Goal: Task Accomplishment & Management: Manage account settings

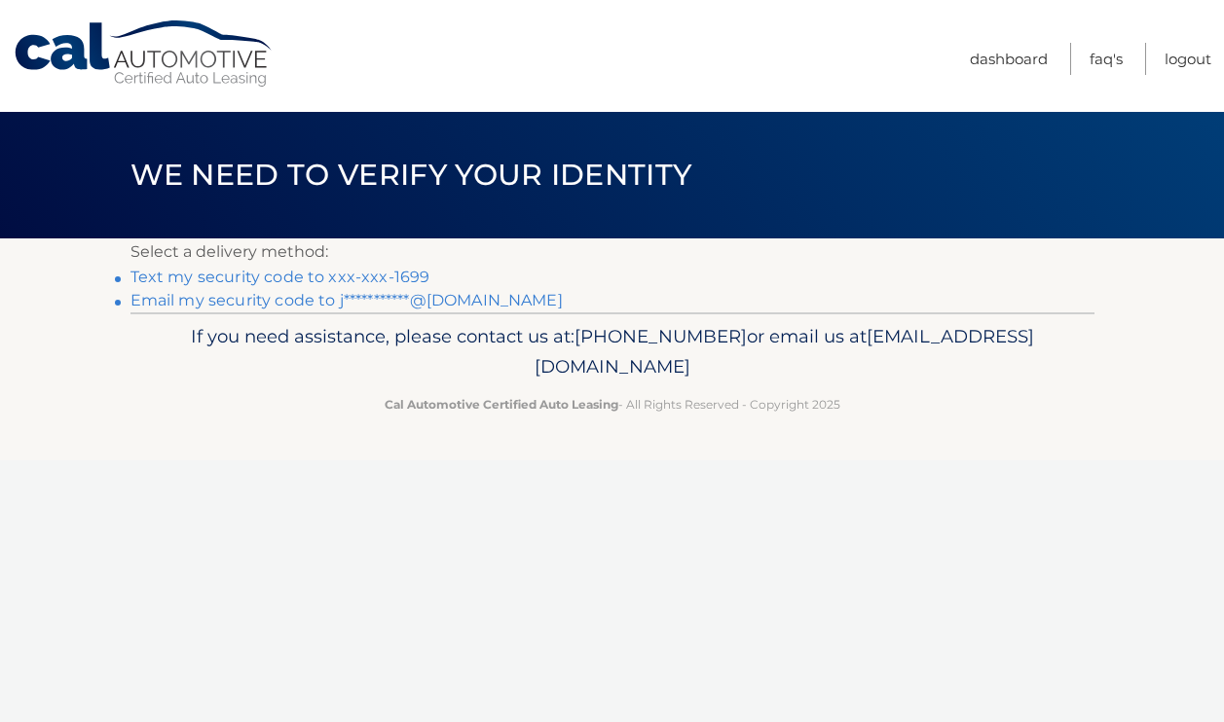
click at [287, 279] on link "Text my security code to xxx-xxx-1699" at bounding box center [280, 277] width 300 height 18
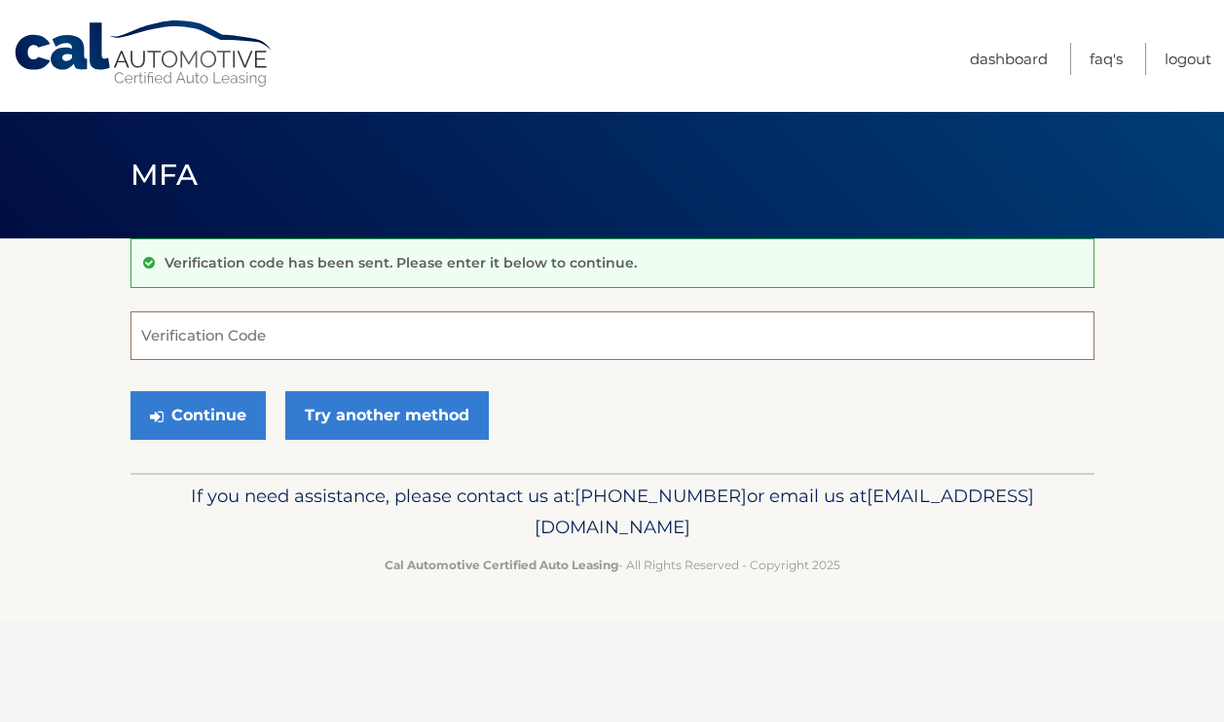
click at [282, 324] on input "Verification Code" at bounding box center [612, 335] width 964 height 49
type input "923558"
click at [130, 391] on button "Continue" at bounding box center [197, 415] width 135 height 49
click at [182, 411] on button "Continue" at bounding box center [197, 415] width 135 height 49
click at [279, 338] on input "Verification Code" at bounding box center [612, 335] width 964 height 49
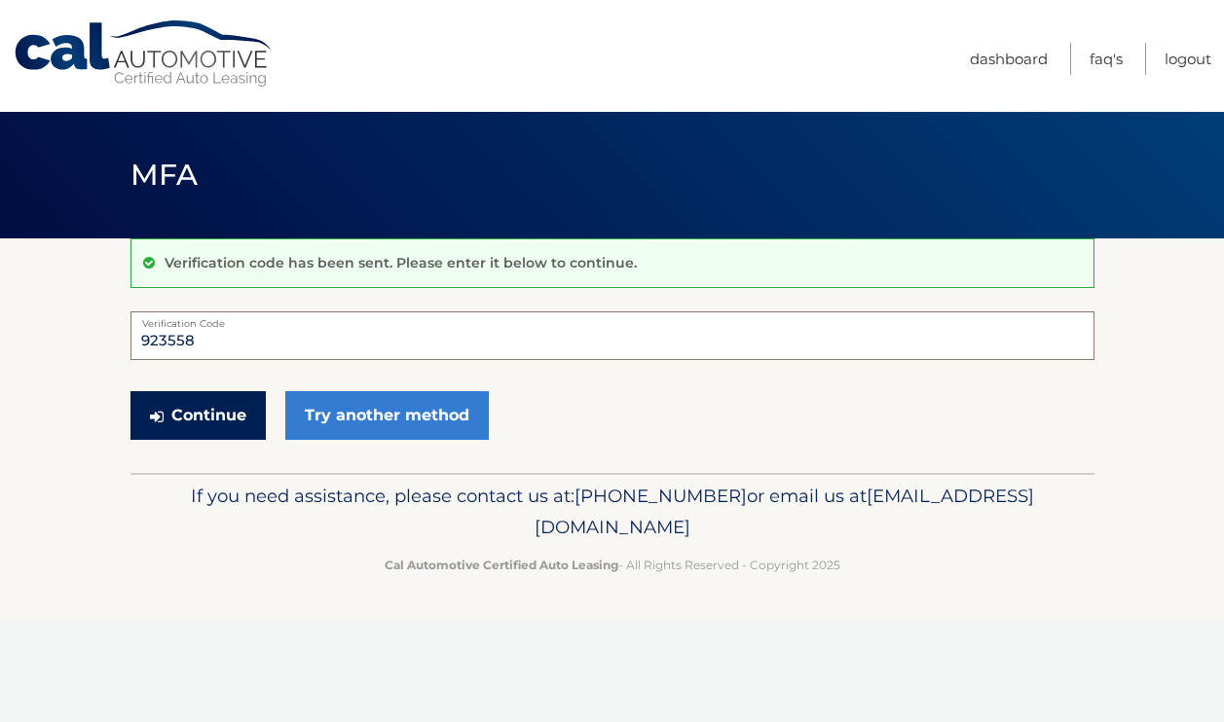
type input "923558"
click at [220, 421] on button "Continue" at bounding box center [197, 415] width 135 height 49
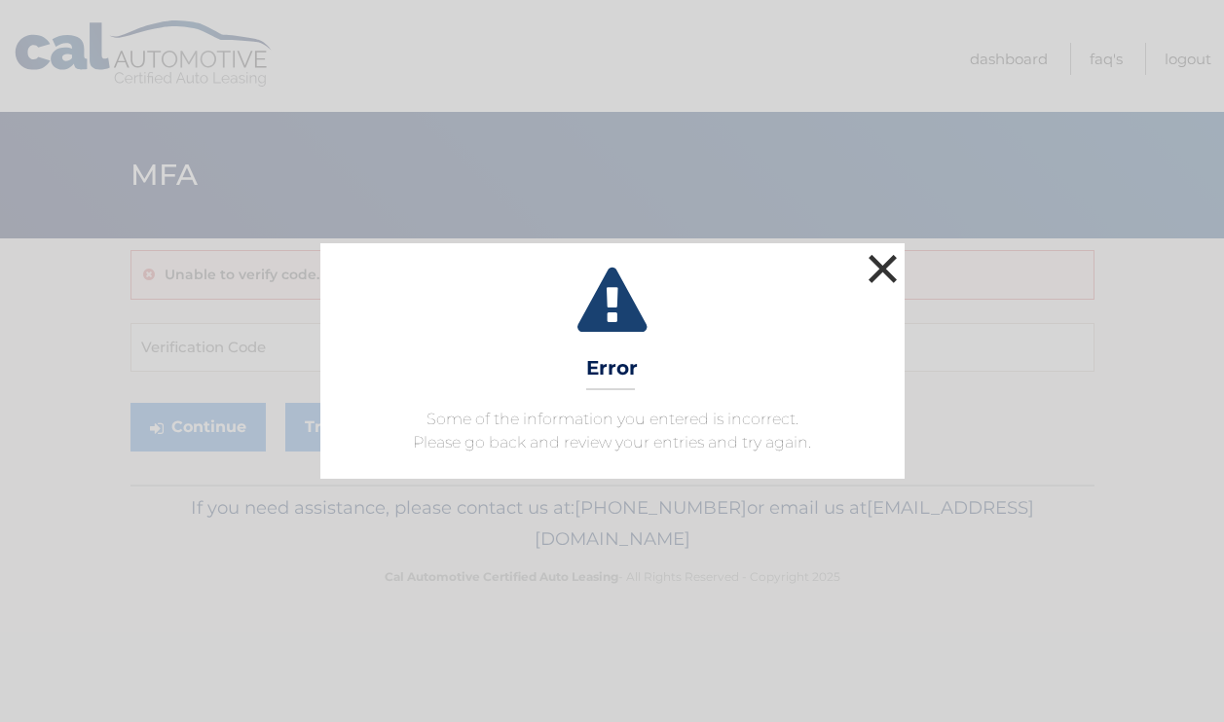
click at [879, 263] on button "×" at bounding box center [882, 268] width 39 height 39
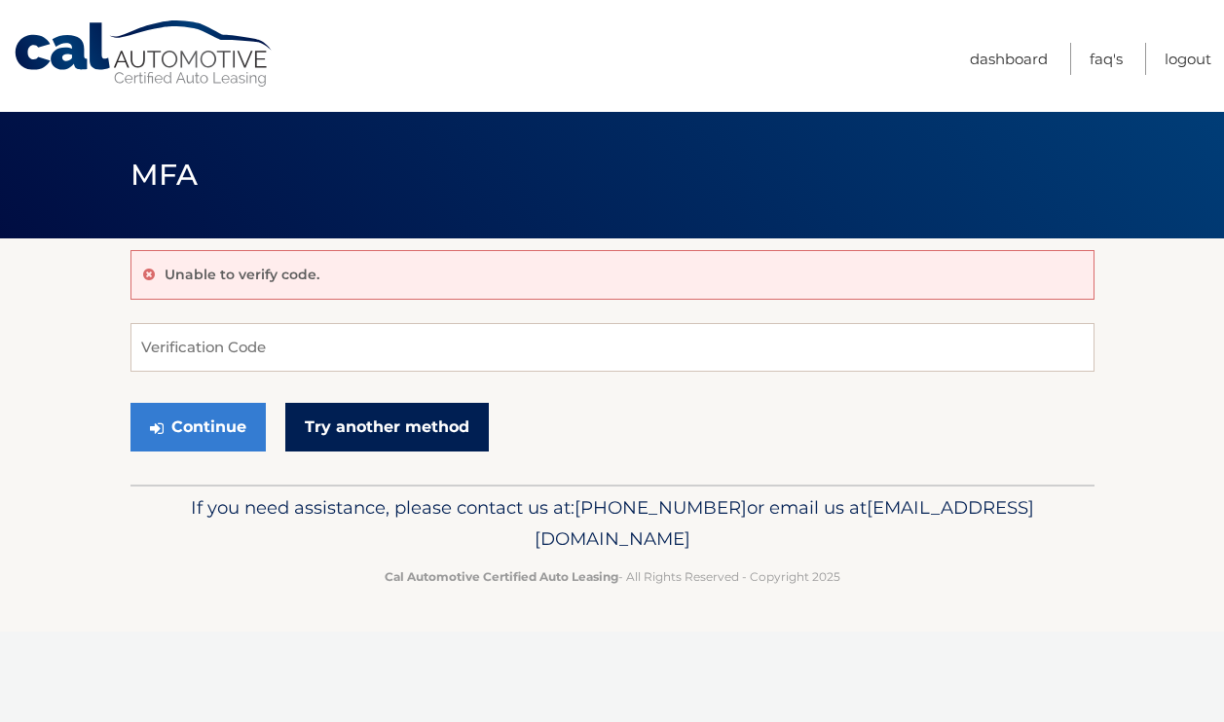
click at [439, 421] on link "Try another method" at bounding box center [386, 427] width 203 height 49
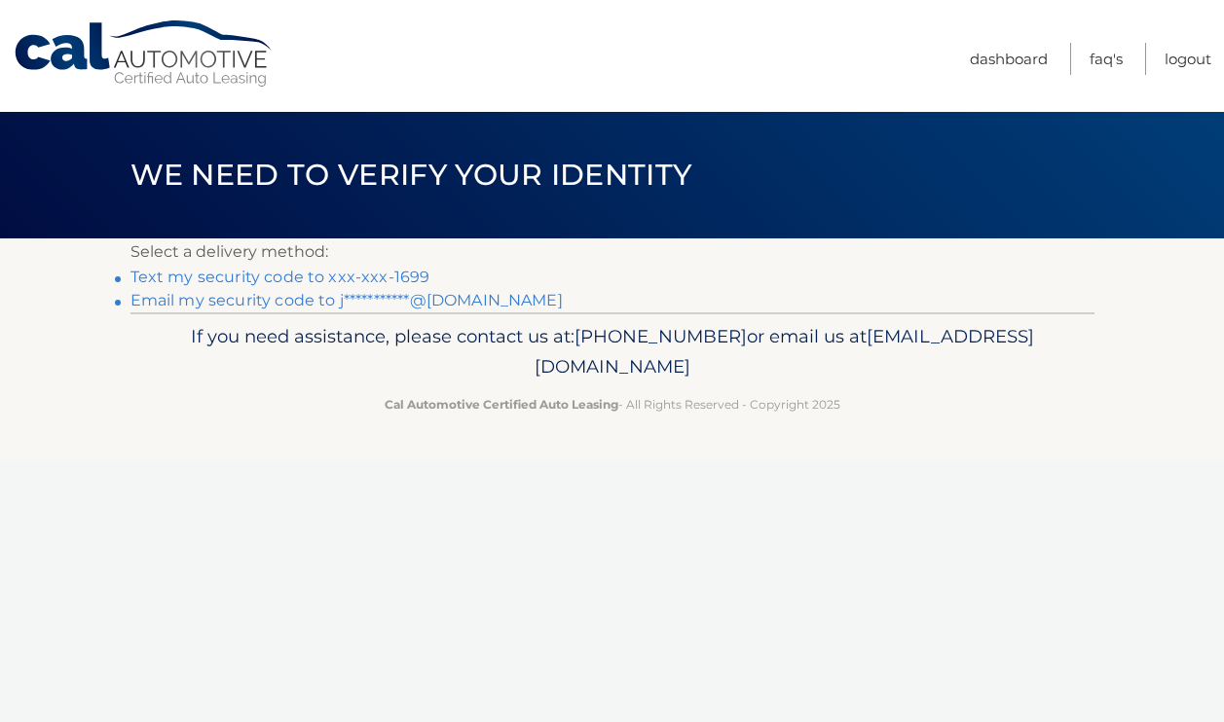
click at [406, 276] on link "Text my security code to xxx-xxx-1699" at bounding box center [280, 277] width 300 height 18
click at [352, 296] on link "**********" at bounding box center [346, 300] width 432 height 18
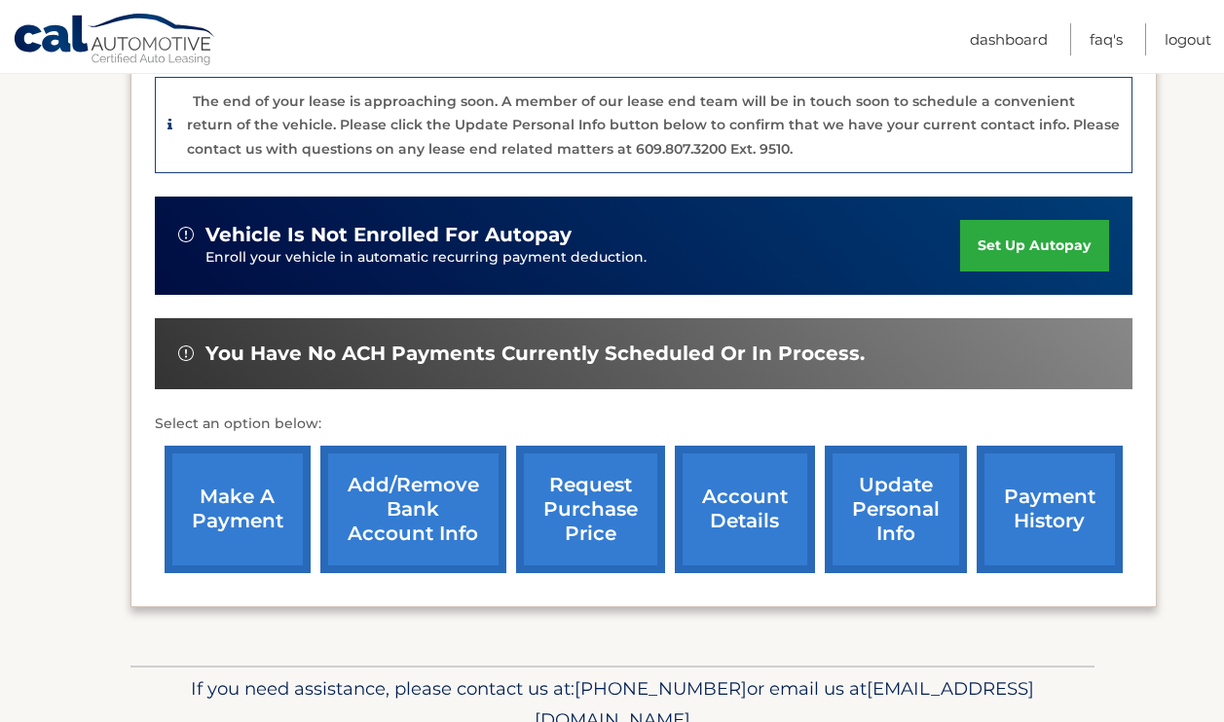
scroll to position [503, 0]
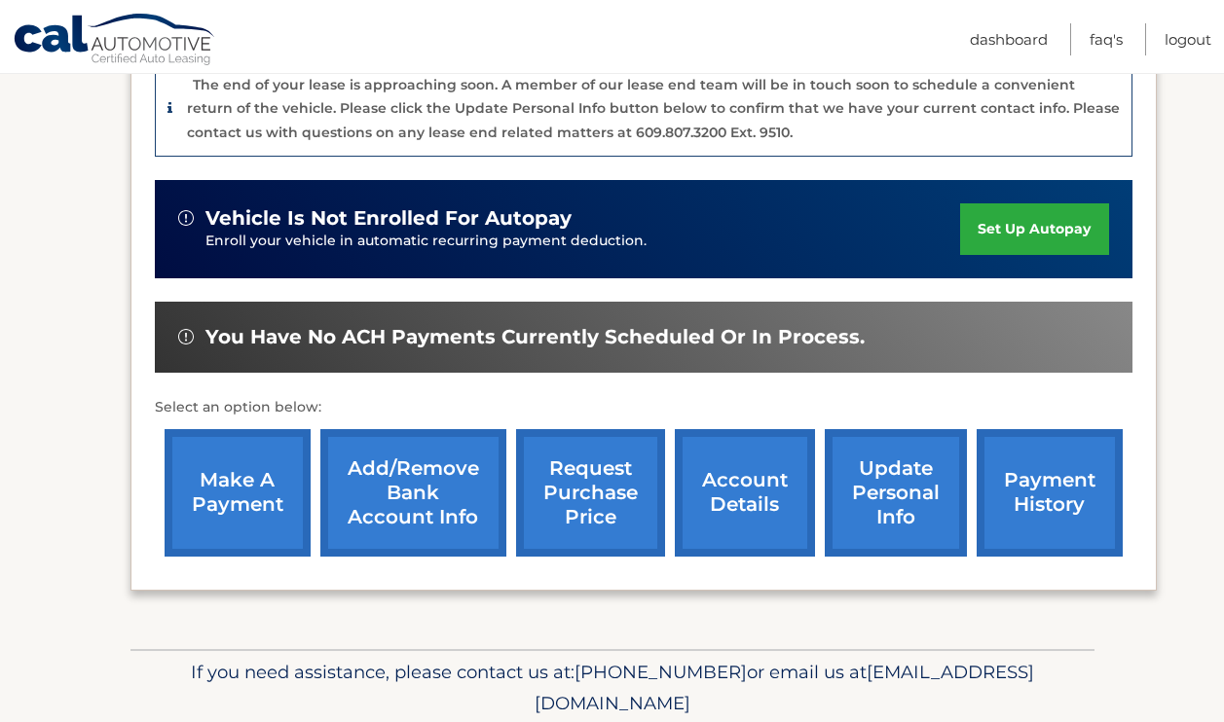
click at [274, 464] on link "make a payment" at bounding box center [238, 493] width 146 height 128
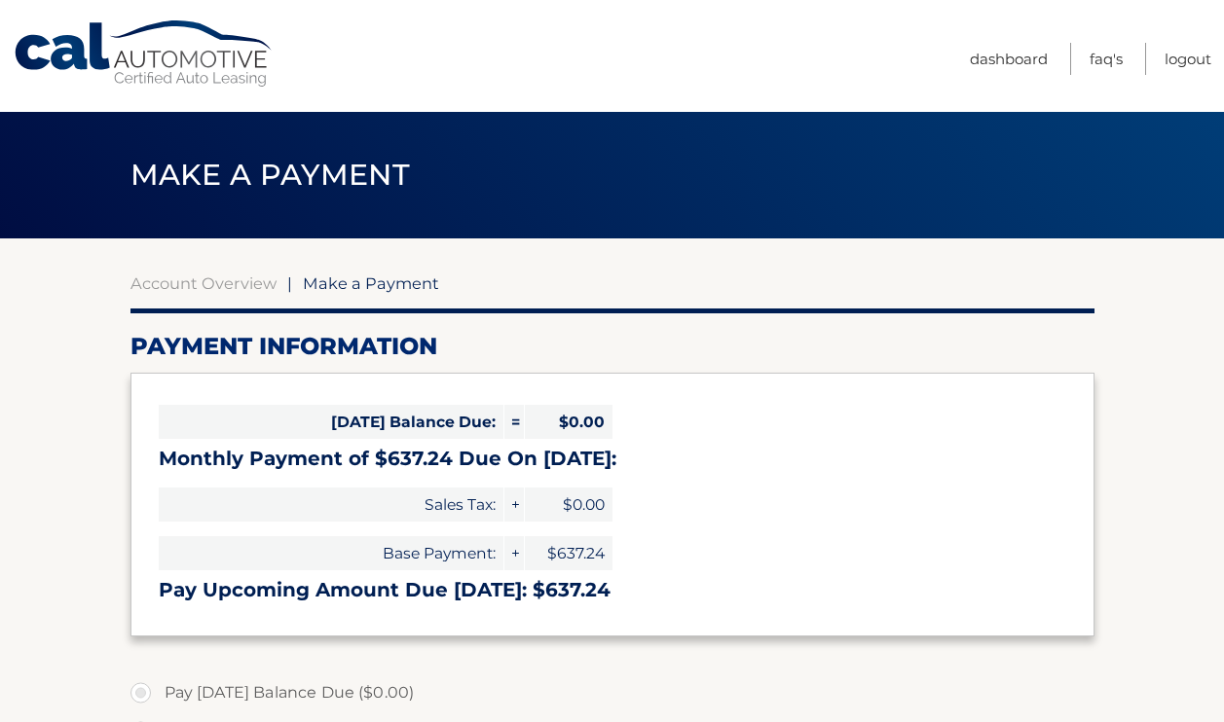
select select "MWRjNWYyM2MtMTk2Yy00MmFhLThiMzctNDliNTM2MTQ4MDhm"
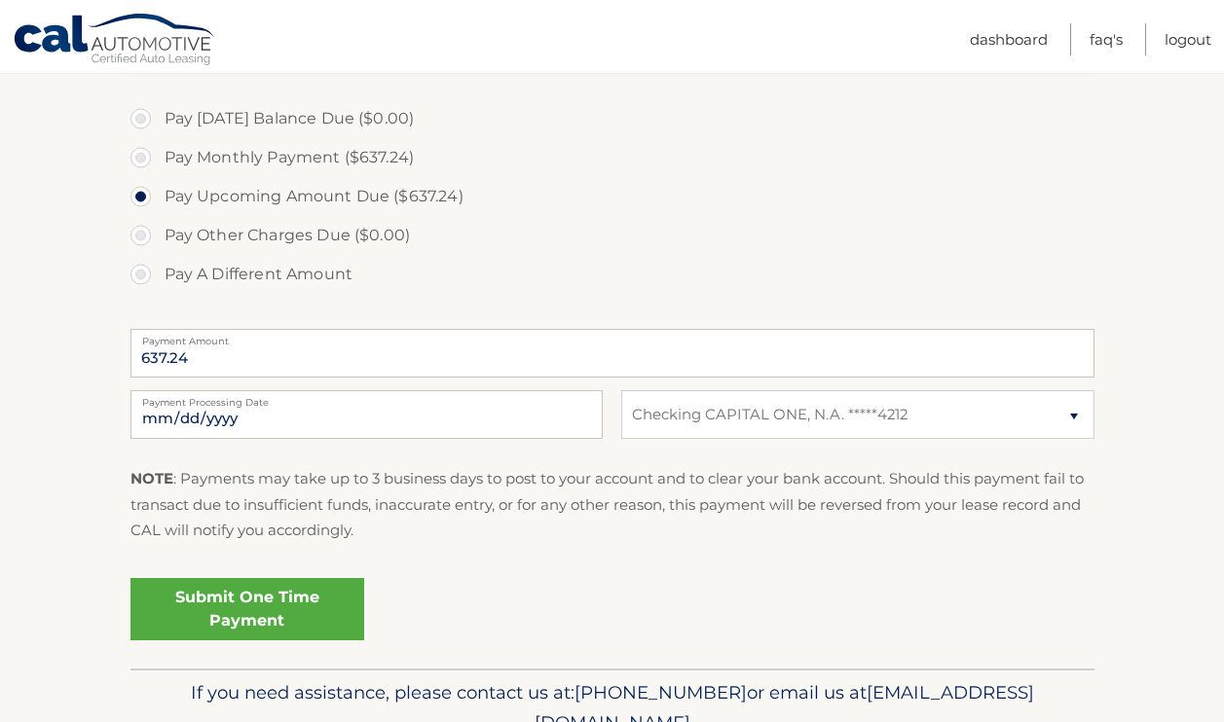
scroll to position [578, 0]
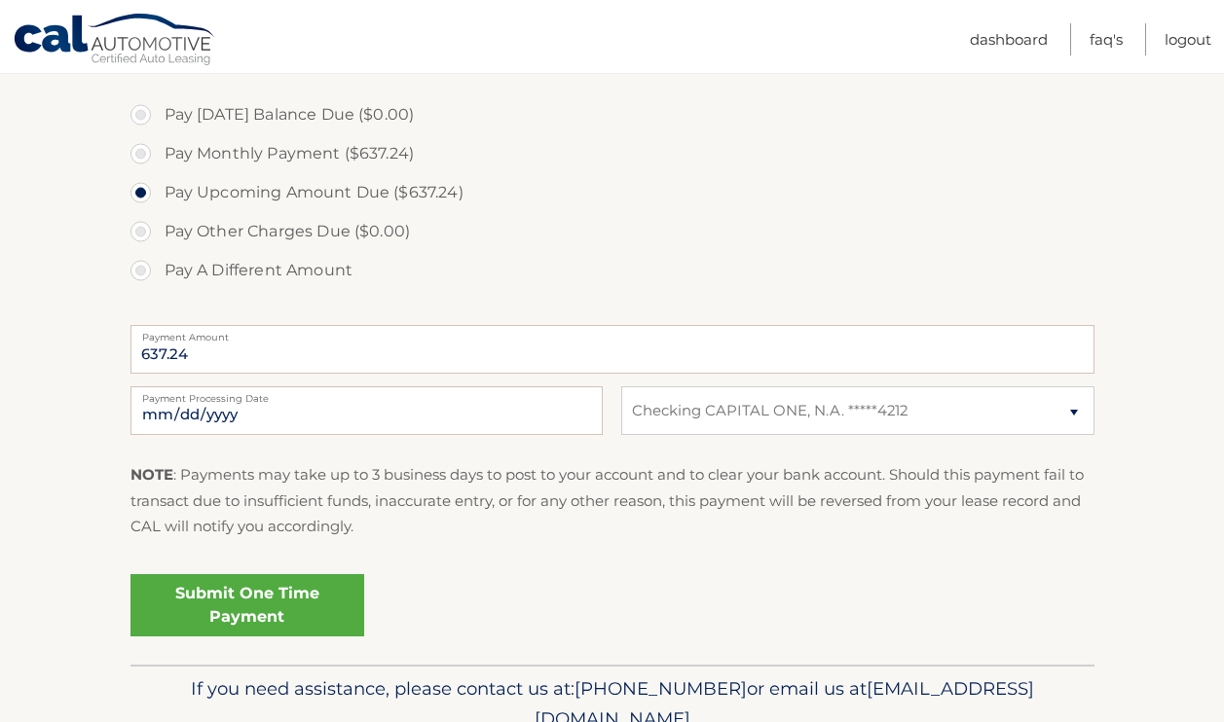
click at [300, 603] on link "Submit One Time Payment" at bounding box center [247, 605] width 234 height 62
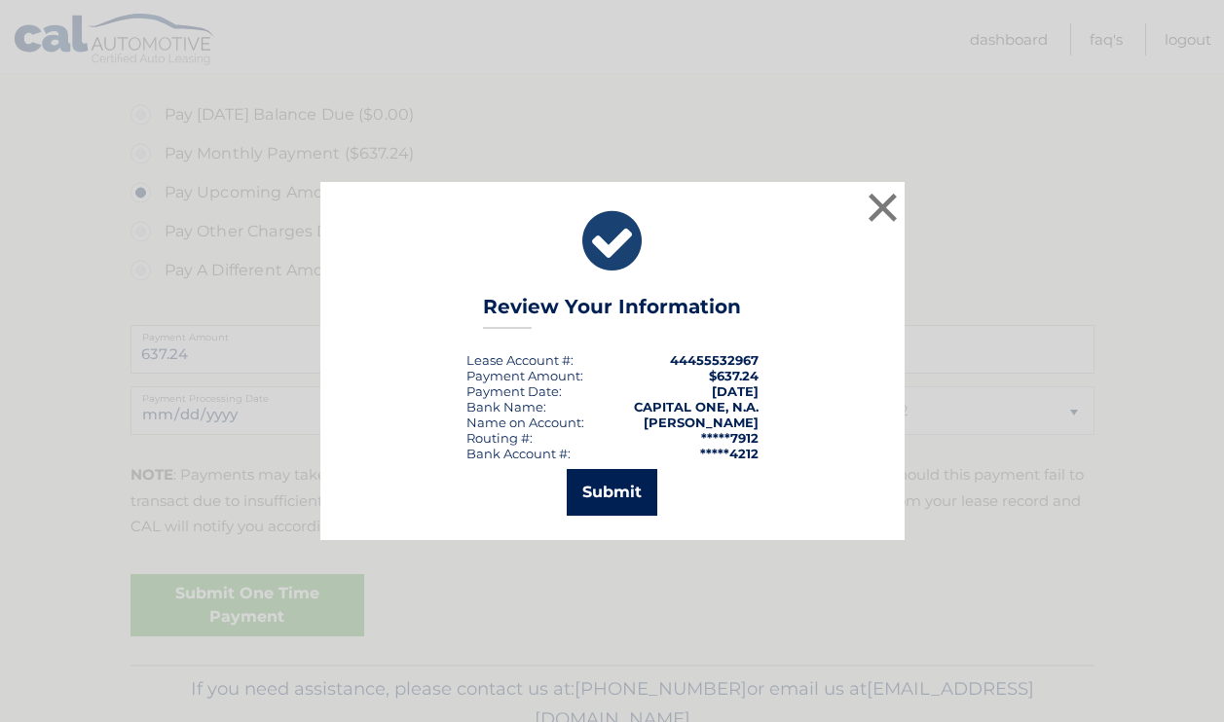
click at [591, 509] on button "Submit" at bounding box center [612, 492] width 91 height 47
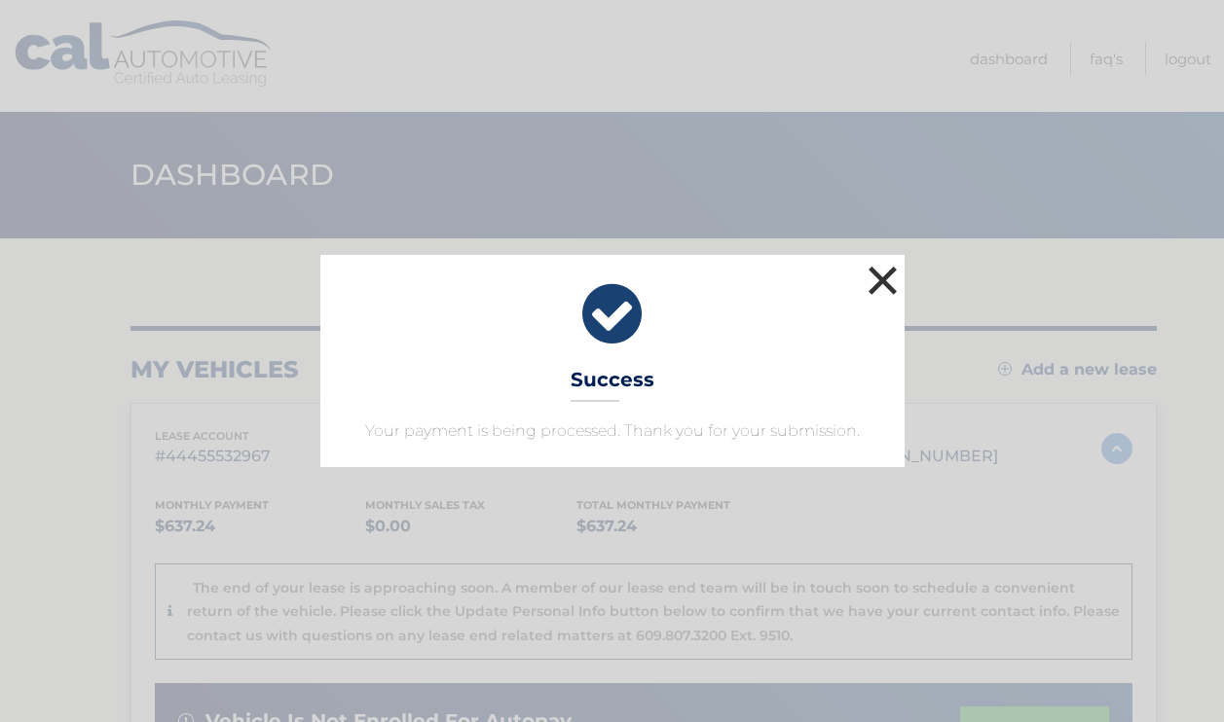
click at [872, 281] on button "×" at bounding box center [882, 280] width 39 height 39
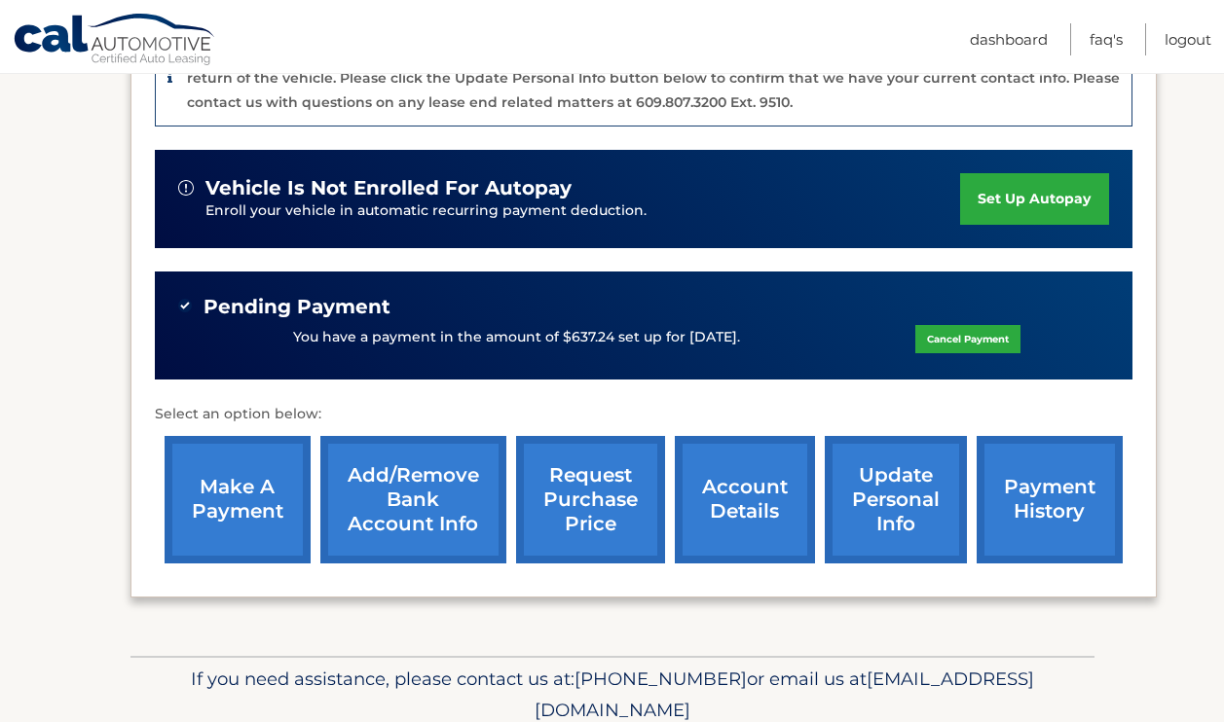
scroll to position [534, 0]
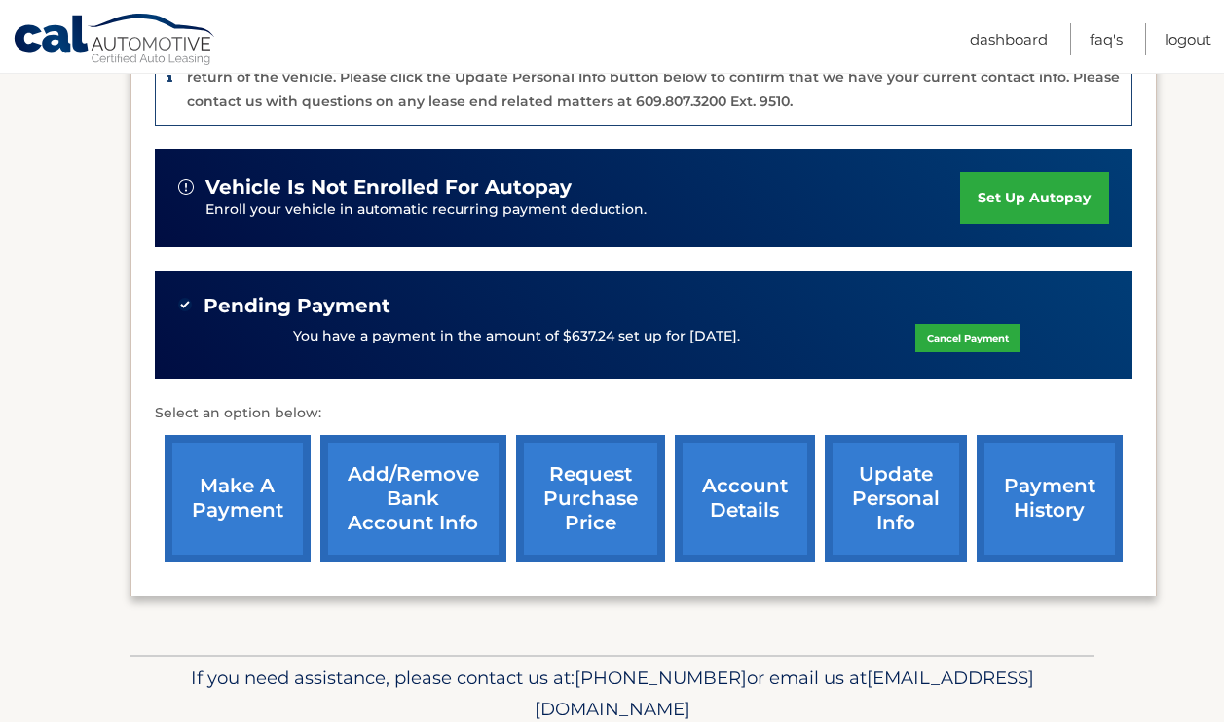
click at [220, 492] on link "make a payment" at bounding box center [238, 499] width 146 height 128
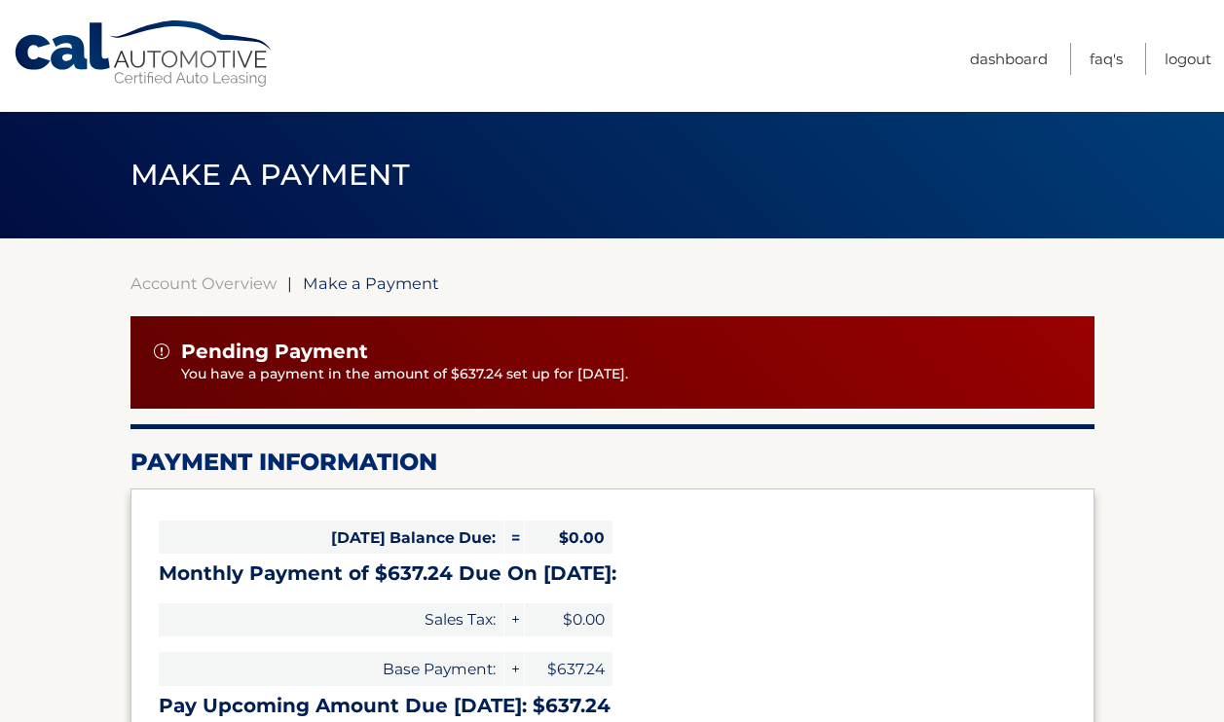
select select "MWRjNWYyM2MtMTk2Yy00MmFhLThiMzctNDliNTM2MTQ4MDhm"
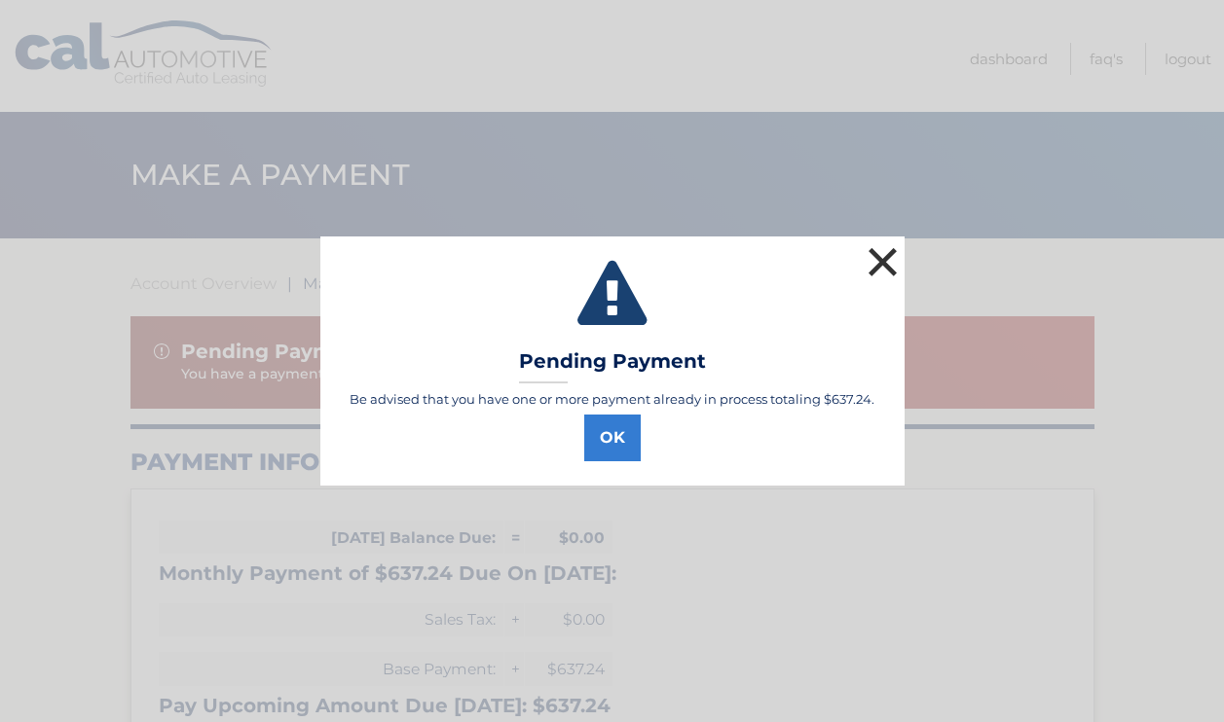
click at [886, 256] on button "×" at bounding box center [882, 261] width 39 height 39
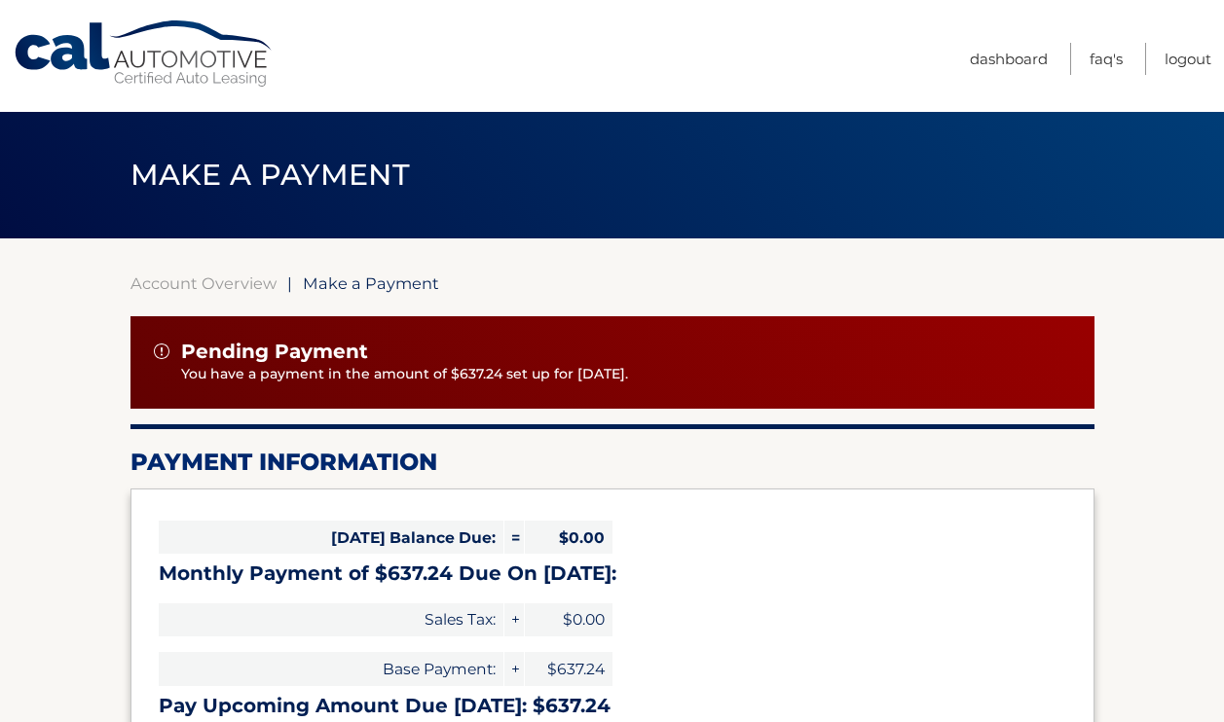
click at [165, 60] on link "Cal Automotive" at bounding box center [144, 53] width 263 height 69
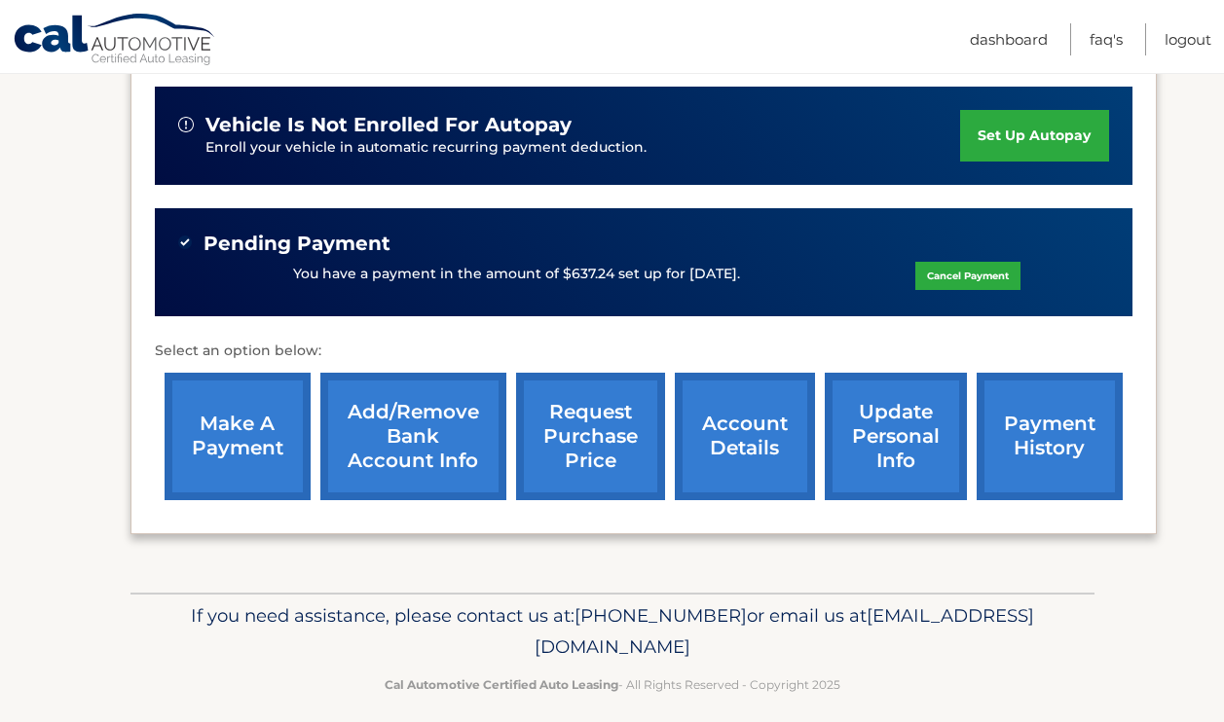
scroll to position [613, 0]
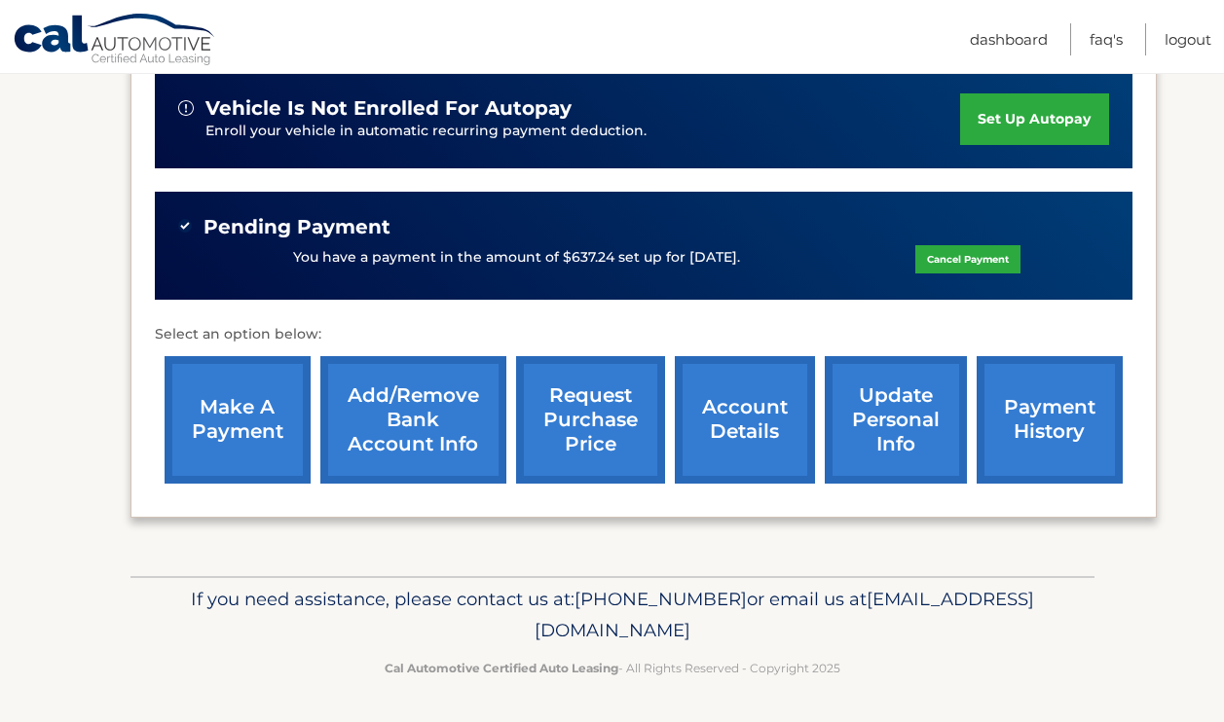
click at [710, 393] on link "account details" at bounding box center [745, 420] width 140 height 128
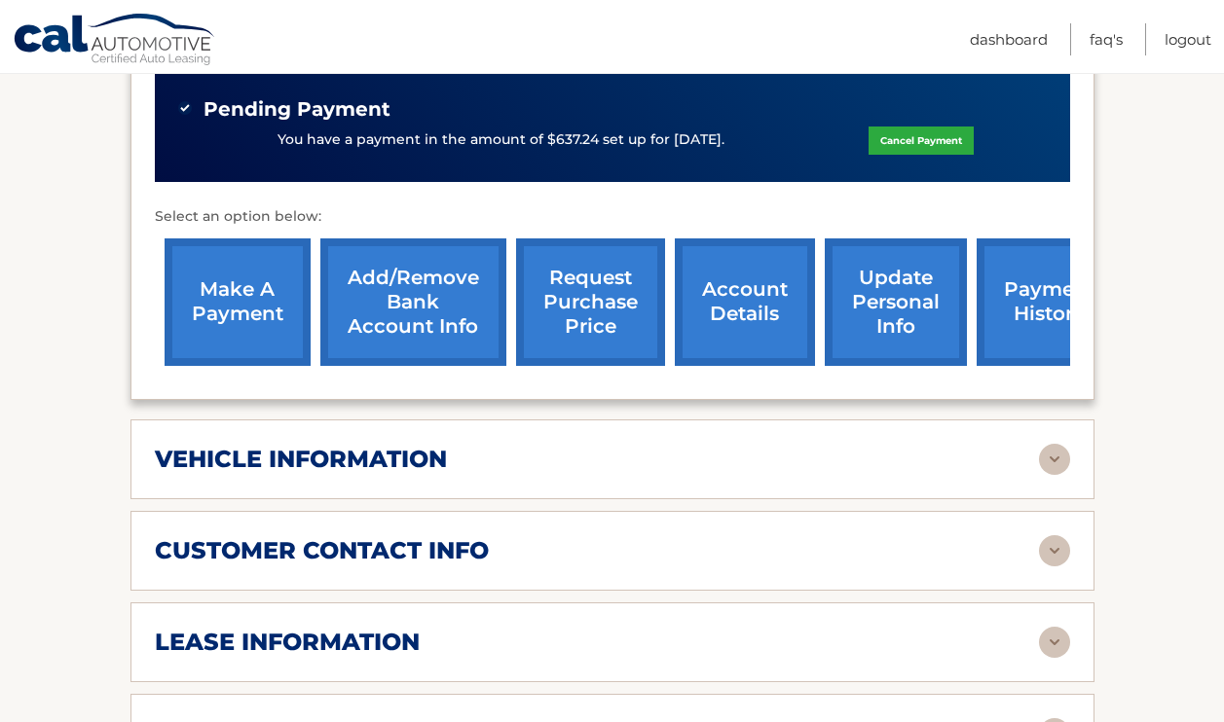
scroll to position [666, 0]
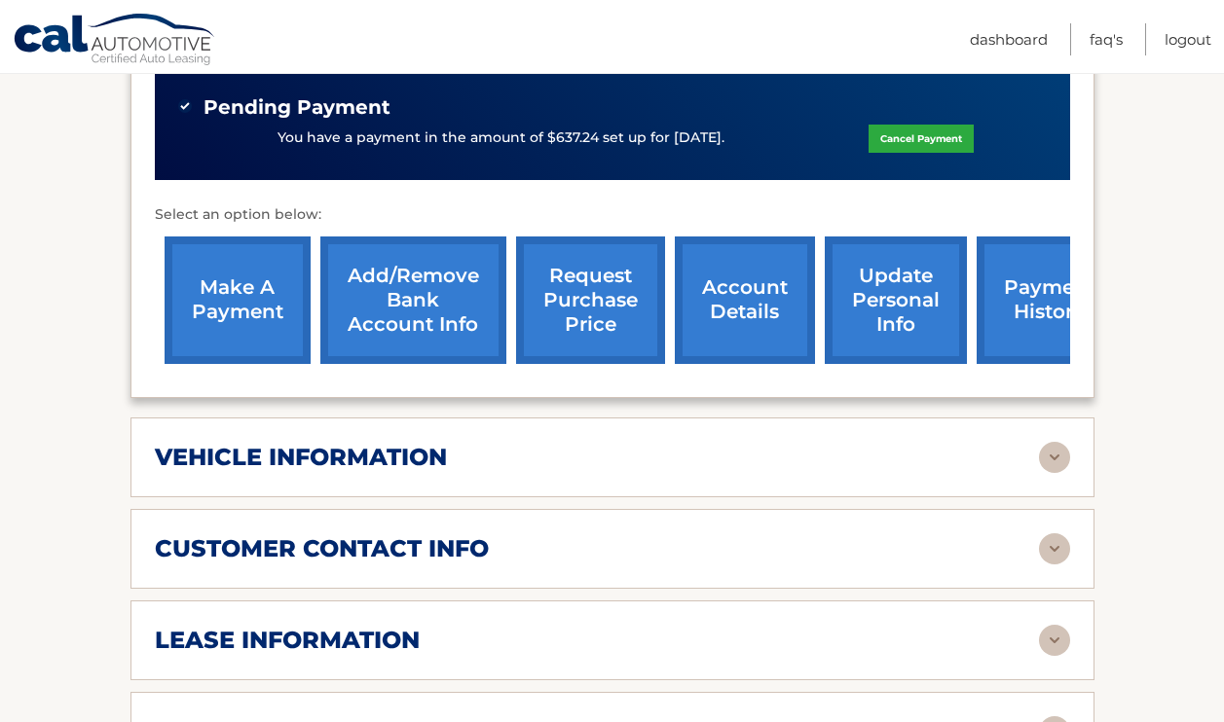
click at [722, 626] on div "lease information" at bounding box center [597, 640] width 884 height 29
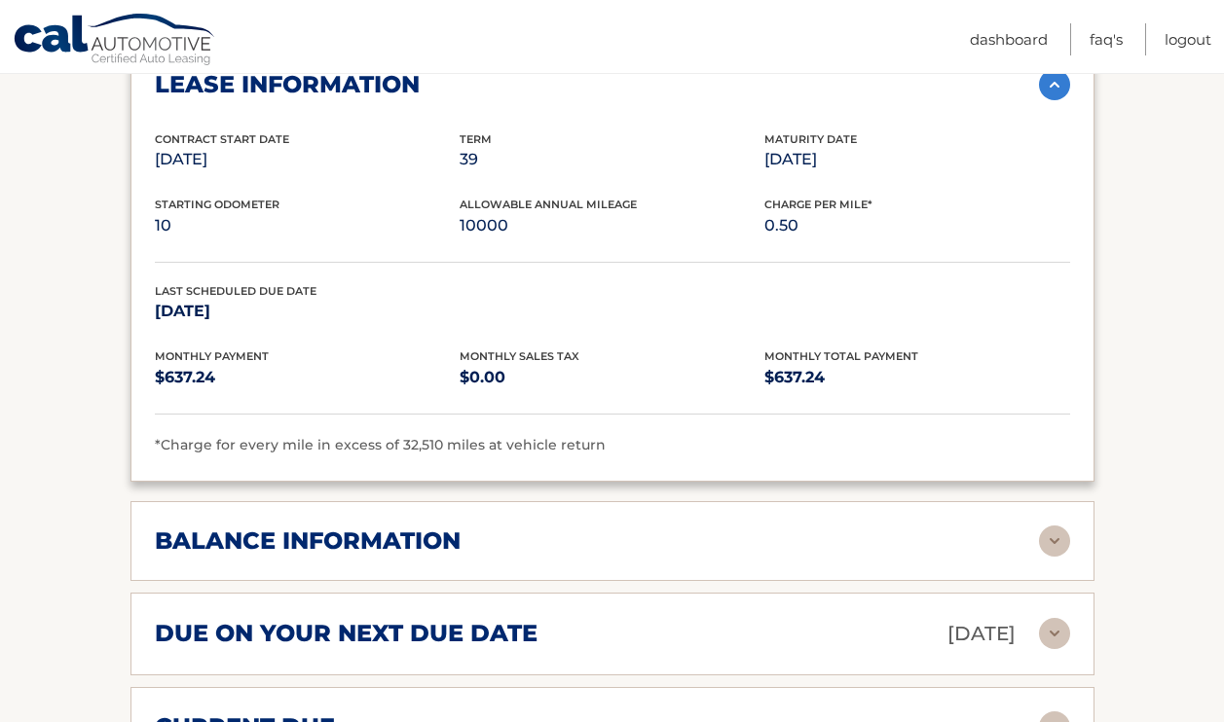
scroll to position [1223, 0]
click at [746, 532] on div "balance information Payments Received 37 Payments Remaining 2 Next Payment will…" at bounding box center [612, 540] width 964 height 80
click at [841, 526] on div "balance information" at bounding box center [597, 540] width 884 height 29
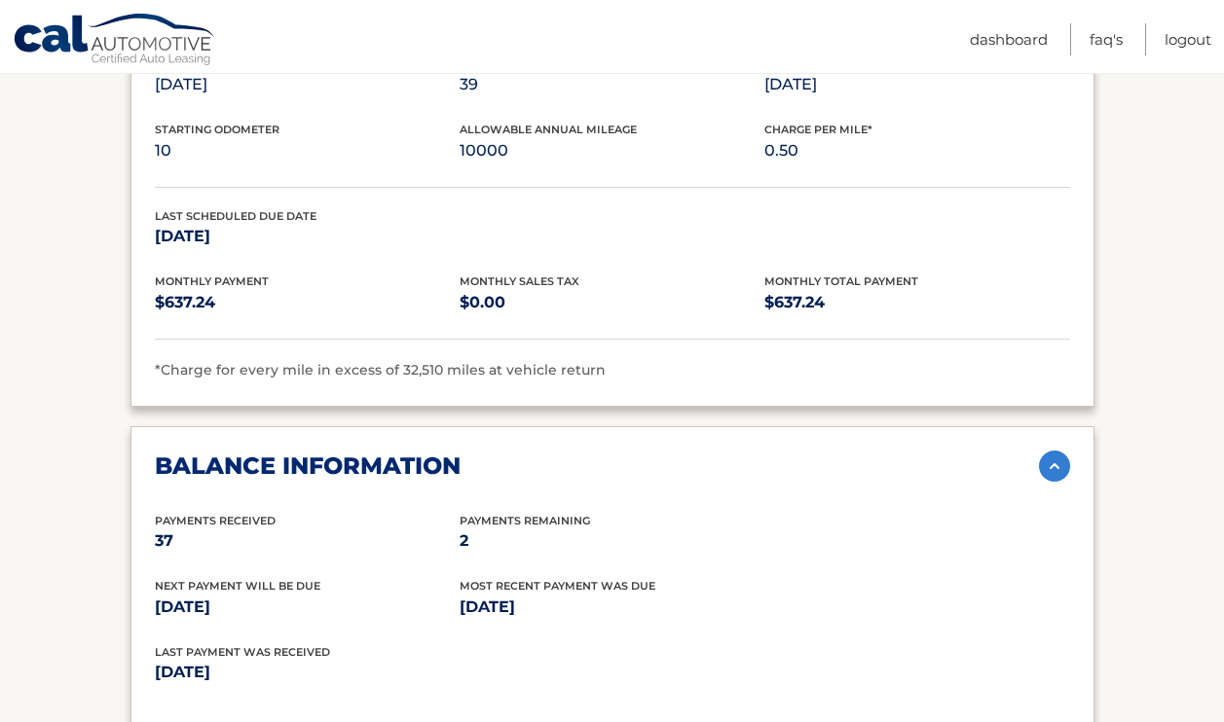
scroll to position [1299, 0]
